Goal: Transaction & Acquisition: Purchase product/service

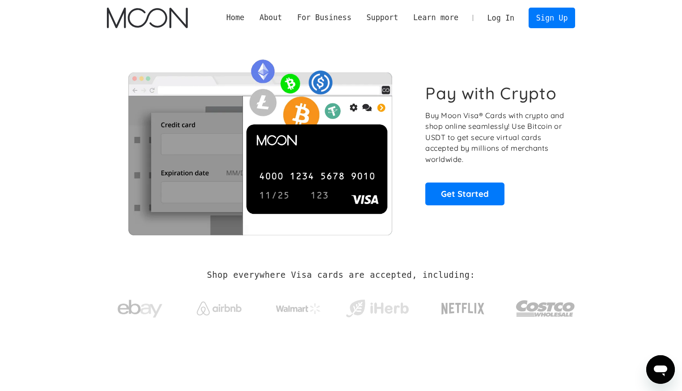
drag, startPoint x: 329, startPoint y: 314, endPoint x: 409, endPoint y: 155, distance: 178.1
click at [448, 189] on link "Get Started" at bounding box center [465, 194] width 79 height 22
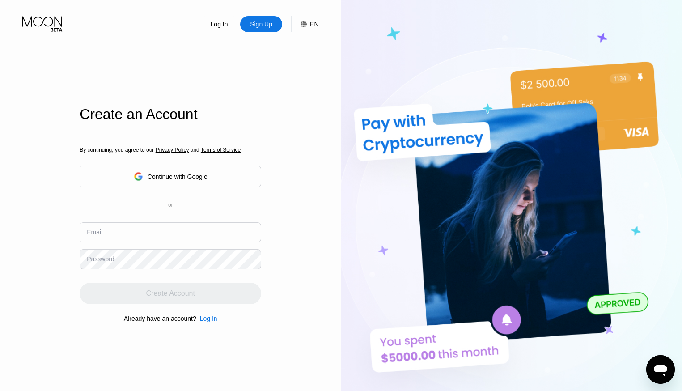
click at [166, 173] on div "Continue with Google" at bounding box center [178, 176] width 60 height 7
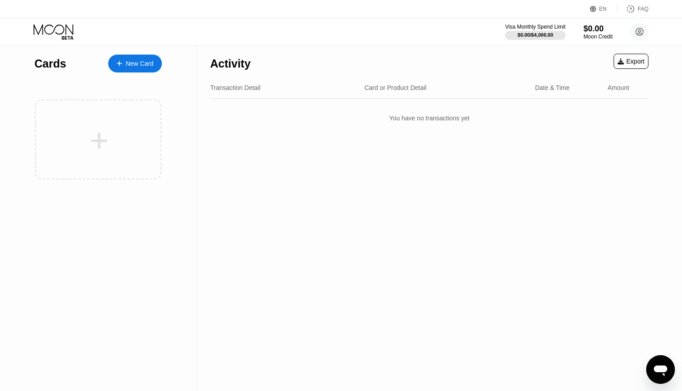
click at [144, 60] on div "New Card" at bounding box center [140, 64] width 28 height 8
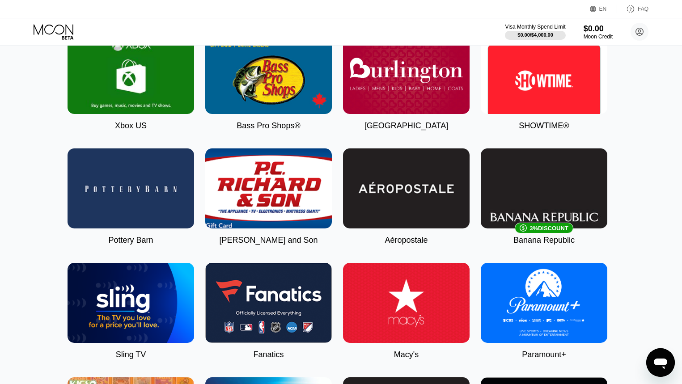
scroll to position [0, 4]
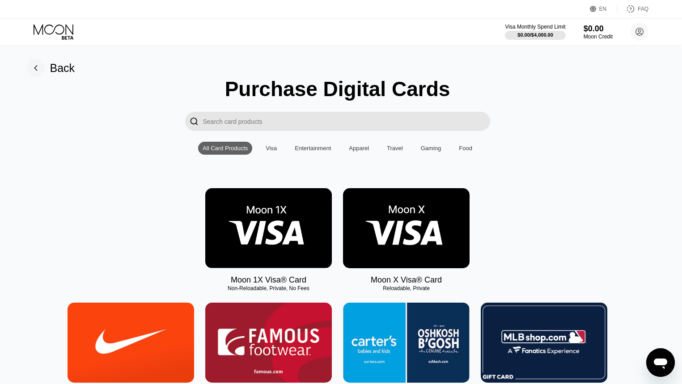
drag, startPoint x: 85, startPoint y: 89, endPoint x: 115, endPoint y: -43, distance: 134.9
click at [276, 125] on input "Search card products" at bounding box center [346, 121] width 287 height 19
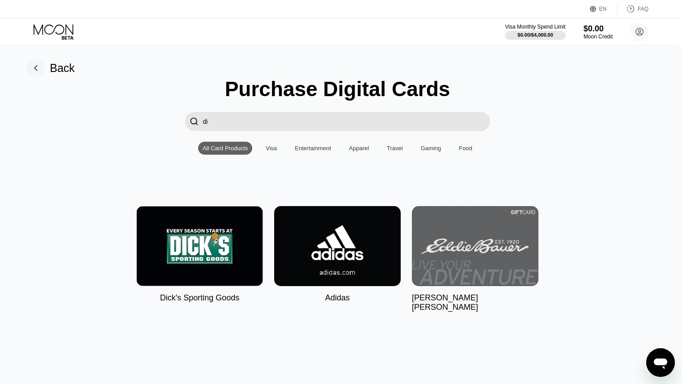
type input "d"
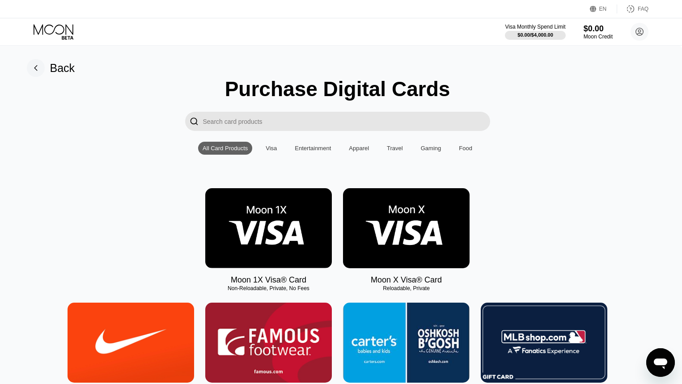
click at [264, 152] on div "Visa" at bounding box center [271, 148] width 20 height 13
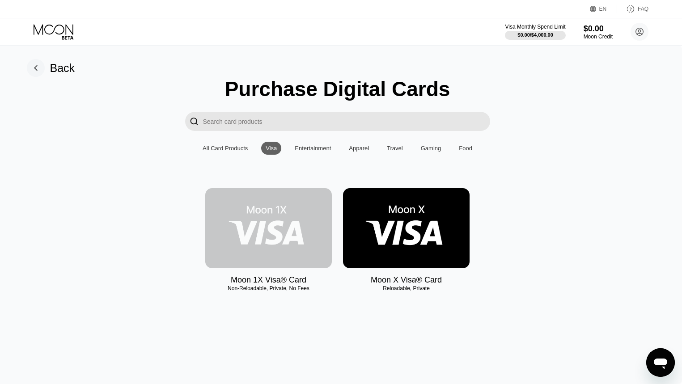
click at [265, 236] on img at bounding box center [268, 228] width 127 height 80
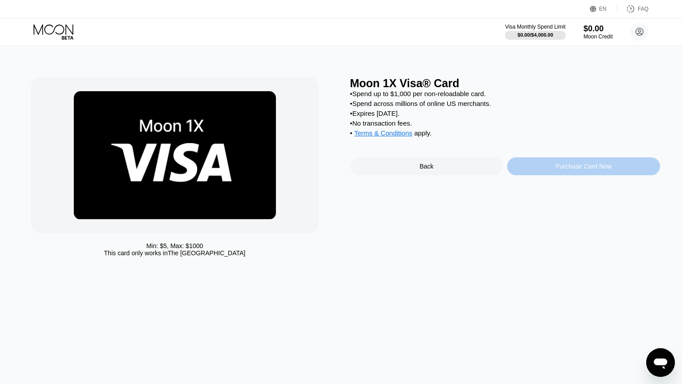
click at [600, 170] on div "Purchase Card Now" at bounding box center [584, 166] width 56 height 7
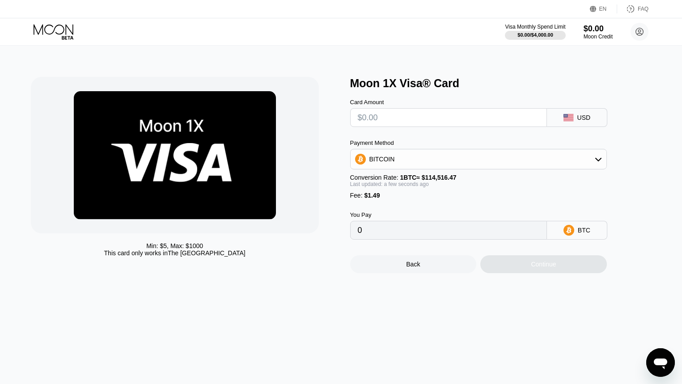
click at [23, 27] on div "Visa Monthly Spend Limit $0.00 / $4,000.00 $0.00 Moon Credit TOP Rob rtop79163@…" at bounding box center [341, 31] width 682 height 27
